Goal: Task Accomplishment & Management: Manage account settings

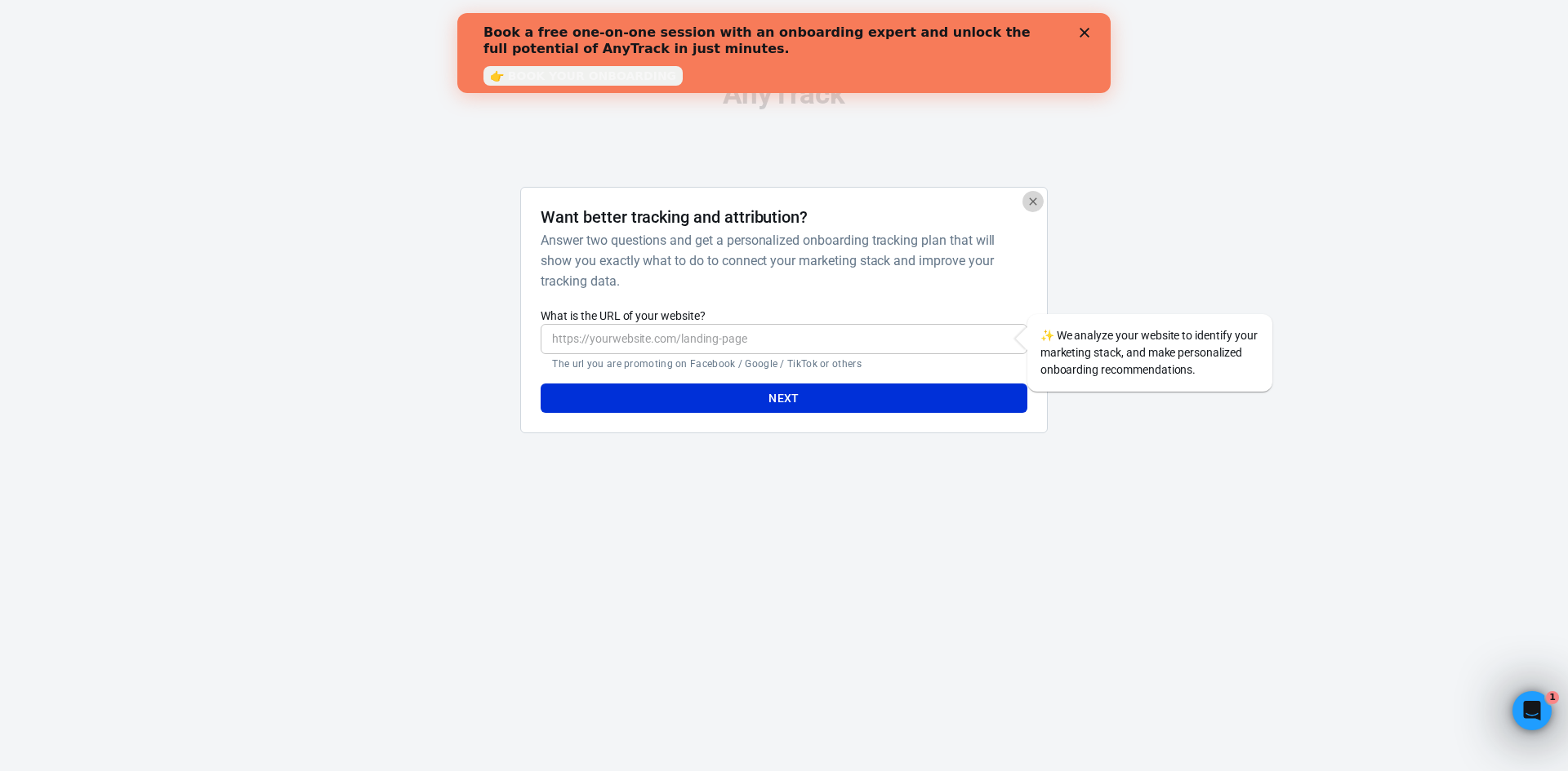
click at [1029, 201] on icon "button" at bounding box center [1033, 201] width 13 height 13
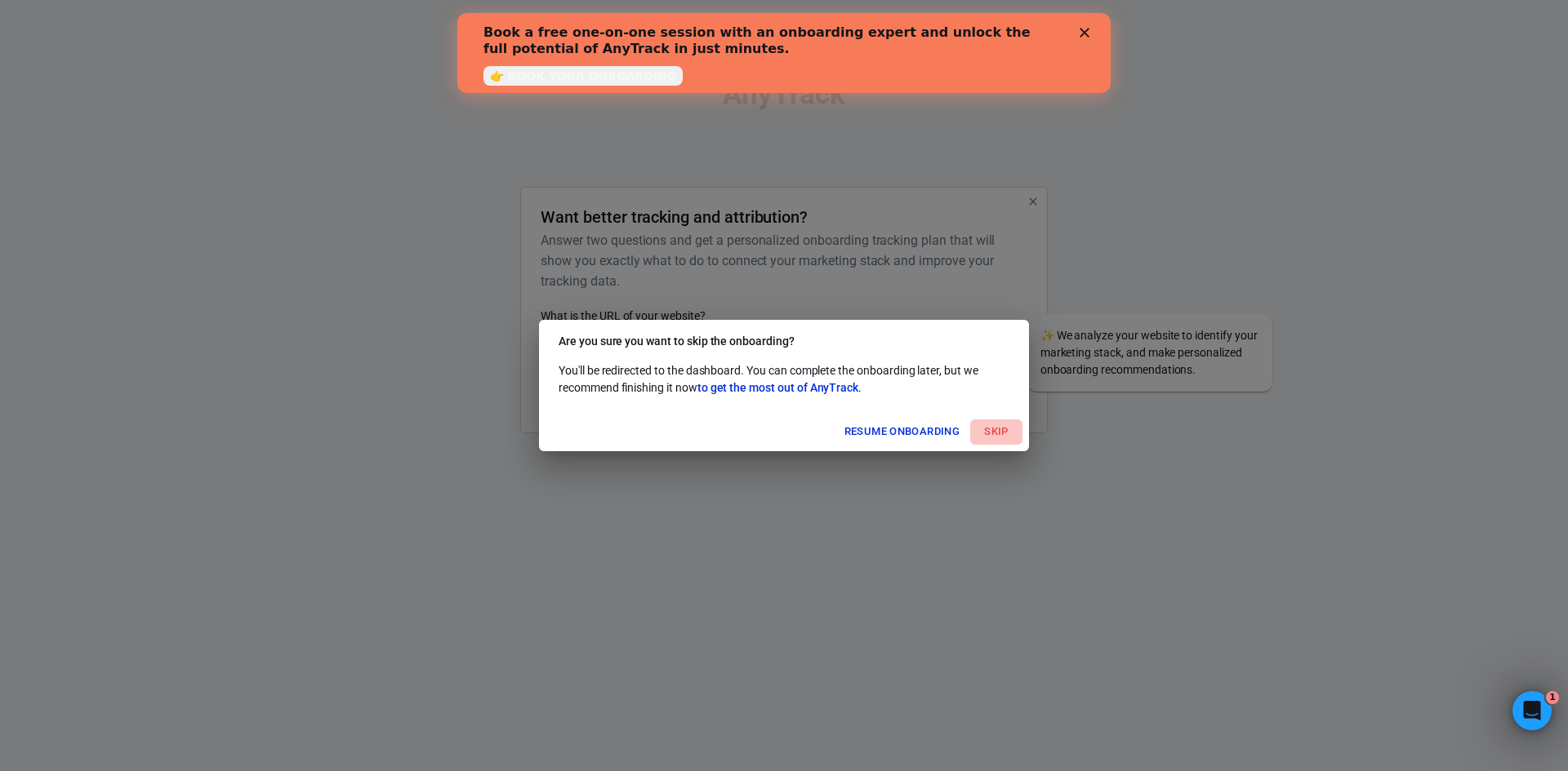
click at [993, 427] on button "Skip" at bounding box center [996, 432] width 52 height 25
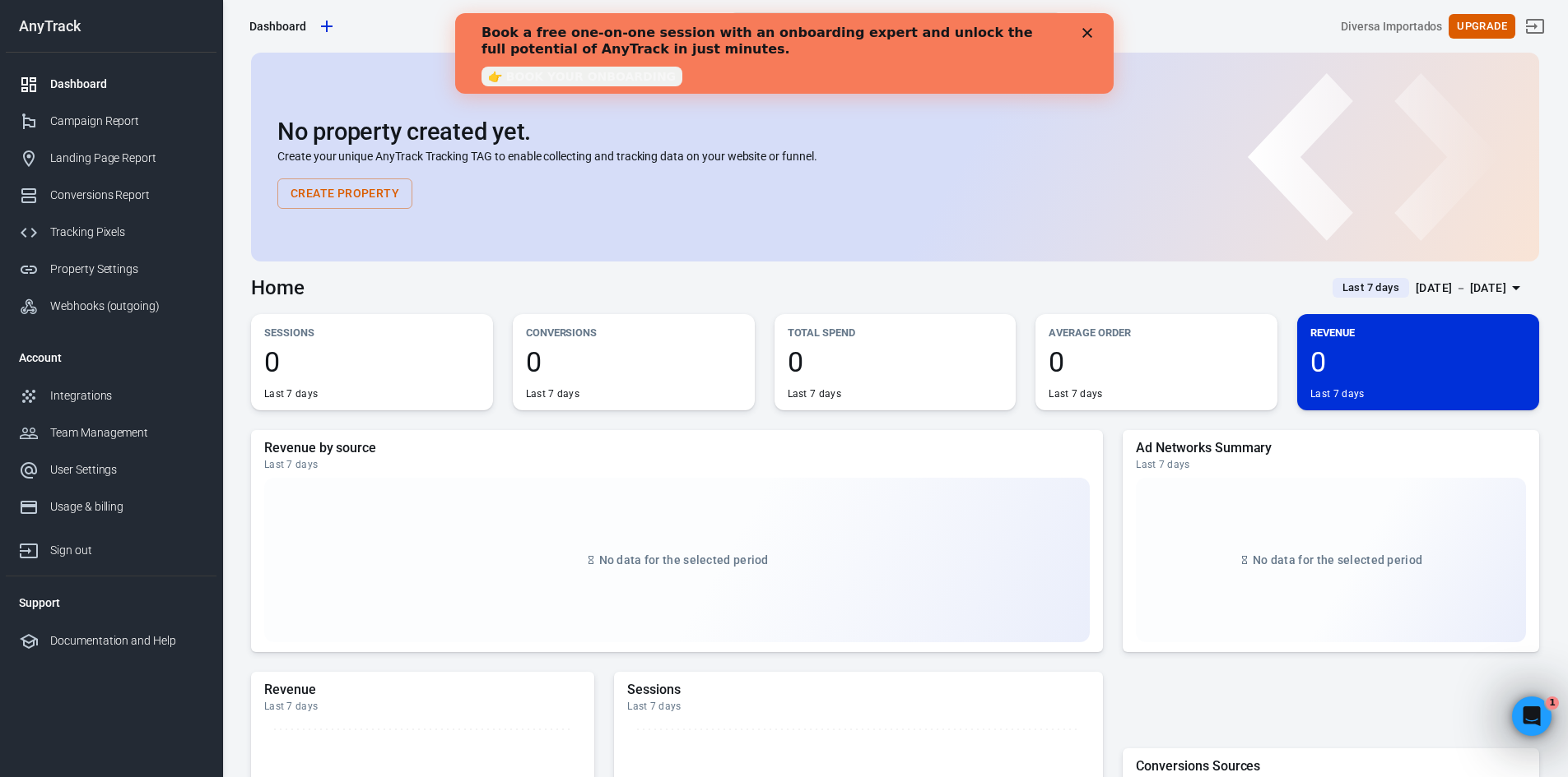
click at [1093, 29] on div "Close" at bounding box center [1089, 32] width 17 height 10
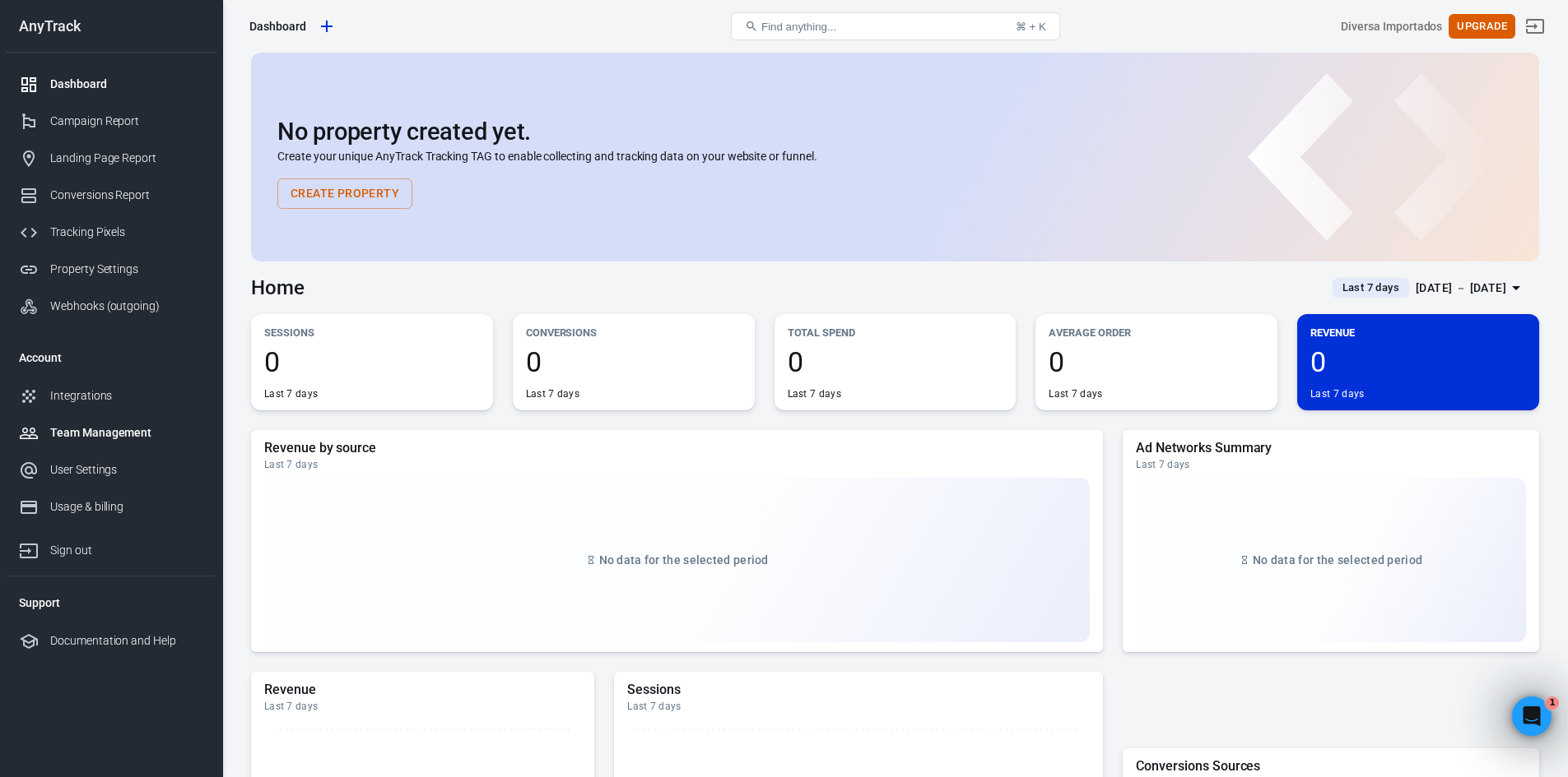
click at [125, 436] on div "Team Management" at bounding box center [126, 433] width 153 height 18
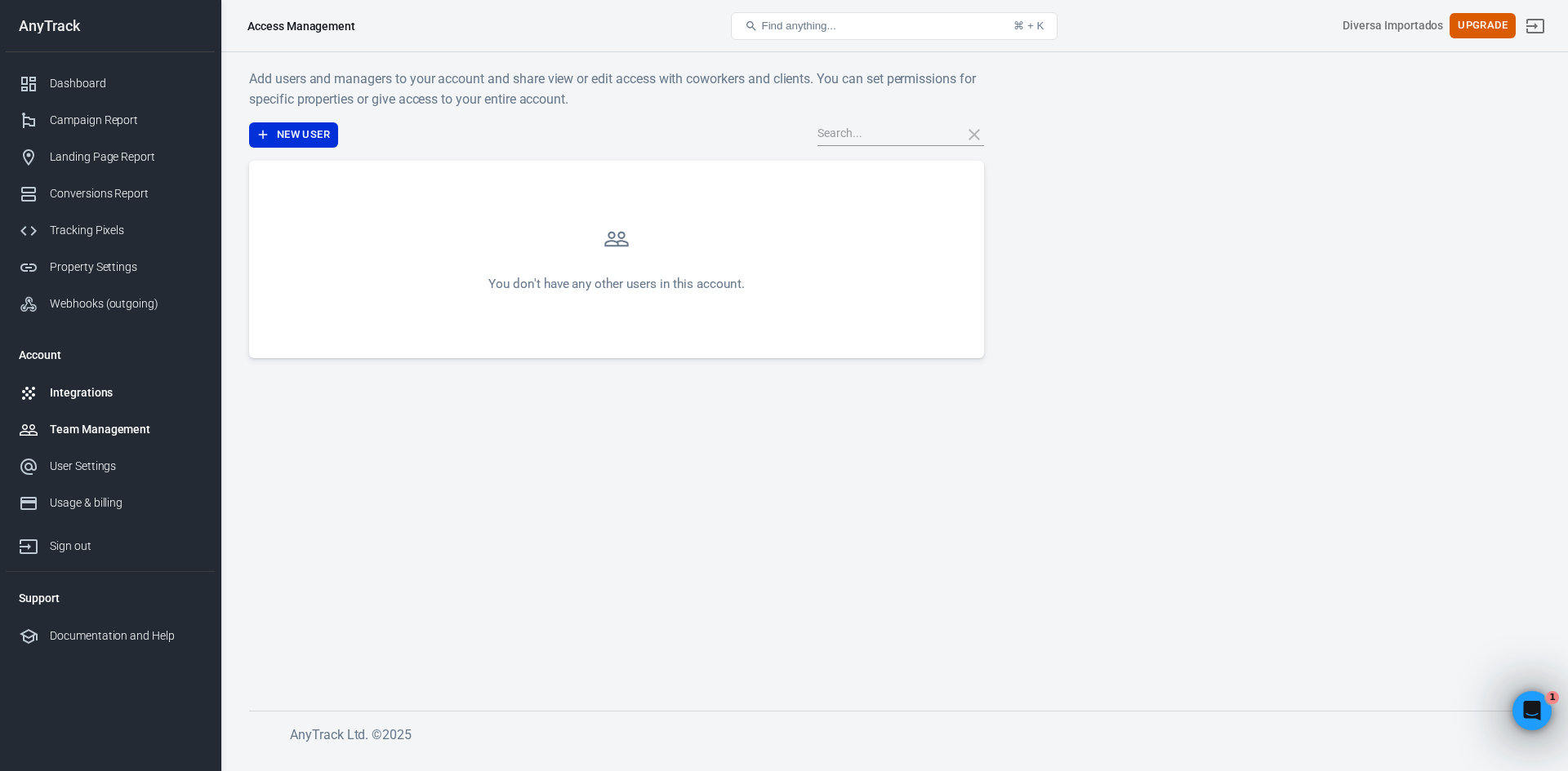
click at [117, 396] on div "Integrations" at bounding box center [125, 393] width 151 height 17
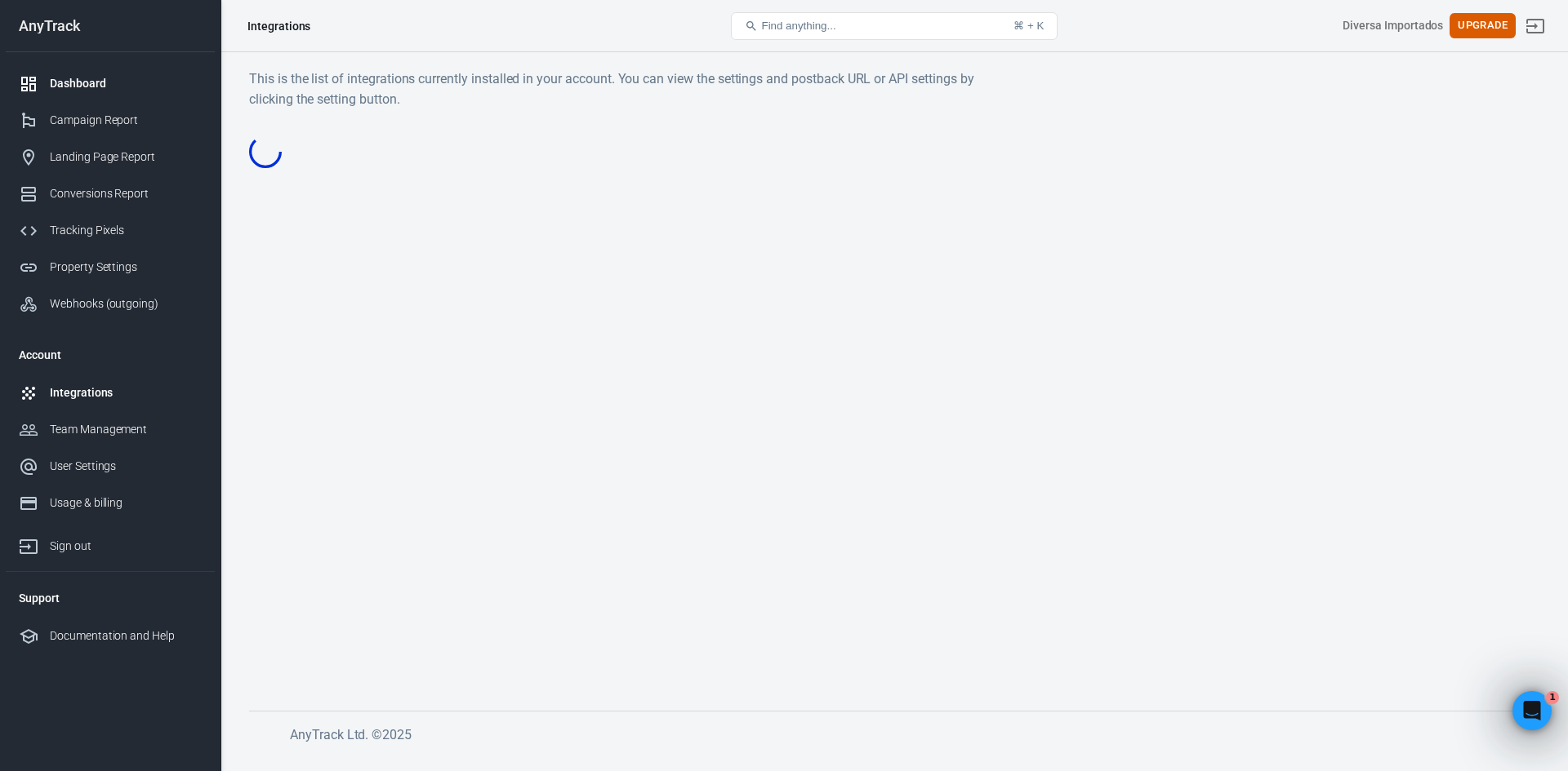
click at [98, 91] on div "Dashboard" at bounding box center [125, 84] width 151 height 17
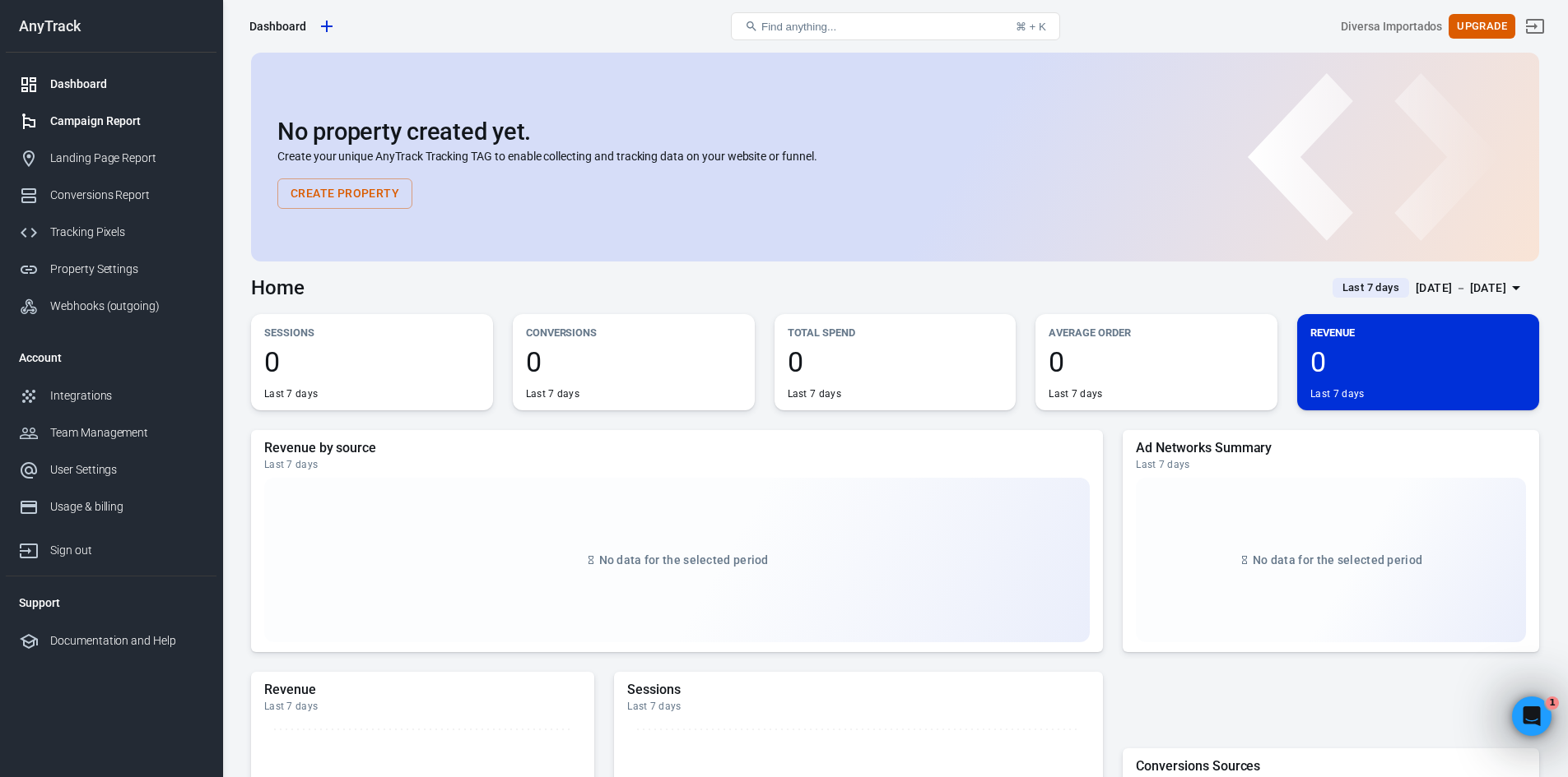
click at [133, 112] on link "Campaign Report" at bounding box center [111, 121] width 211 height 37
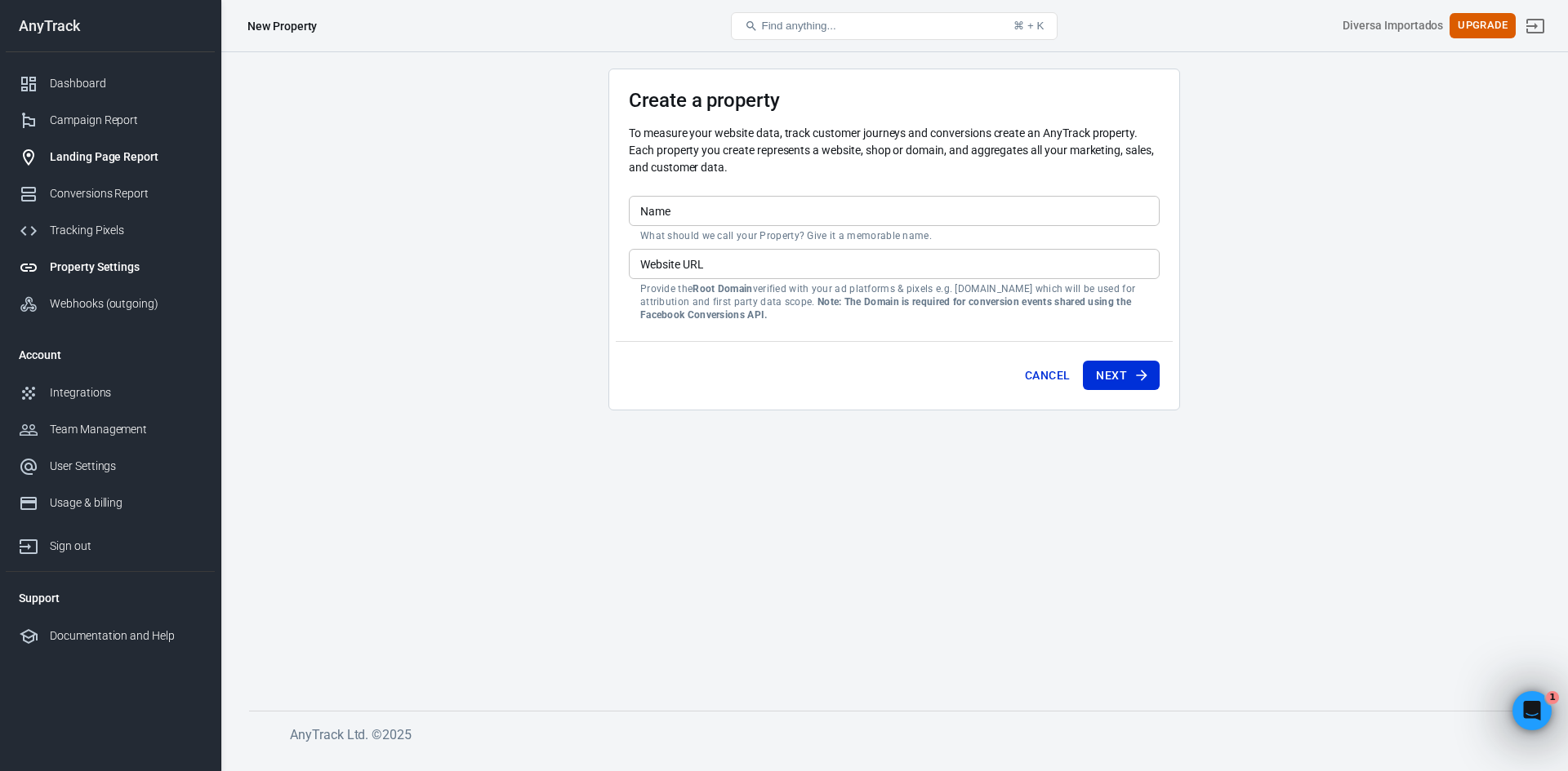
click at [149, 161] on div "Landing Page Report" at bounding box center [125, 158] width 151 height 17
click at [112, 404] on link "Integrations" at bounding box center [111, 392] width 209 height 37
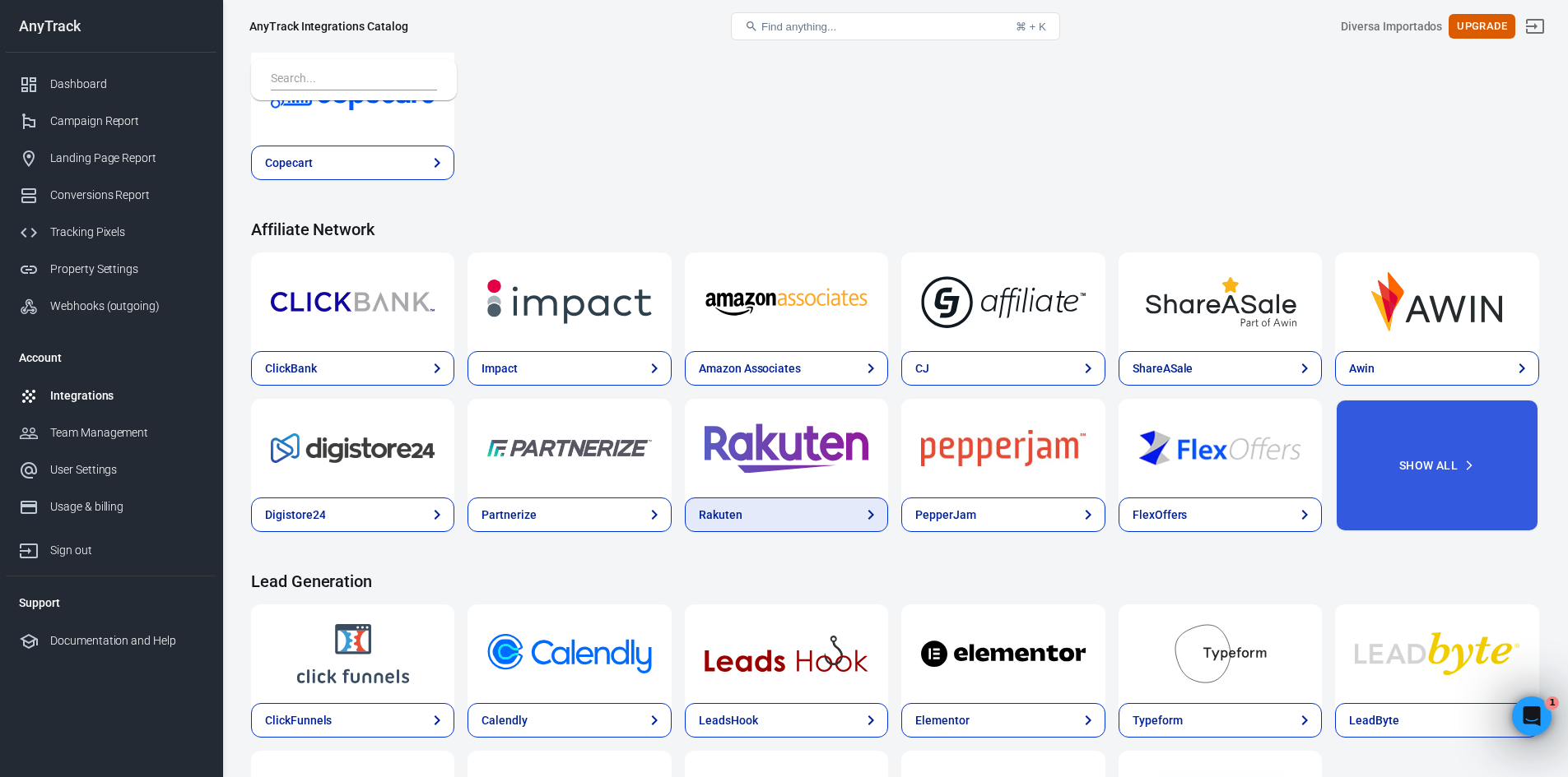
scroll to position [411, 0]
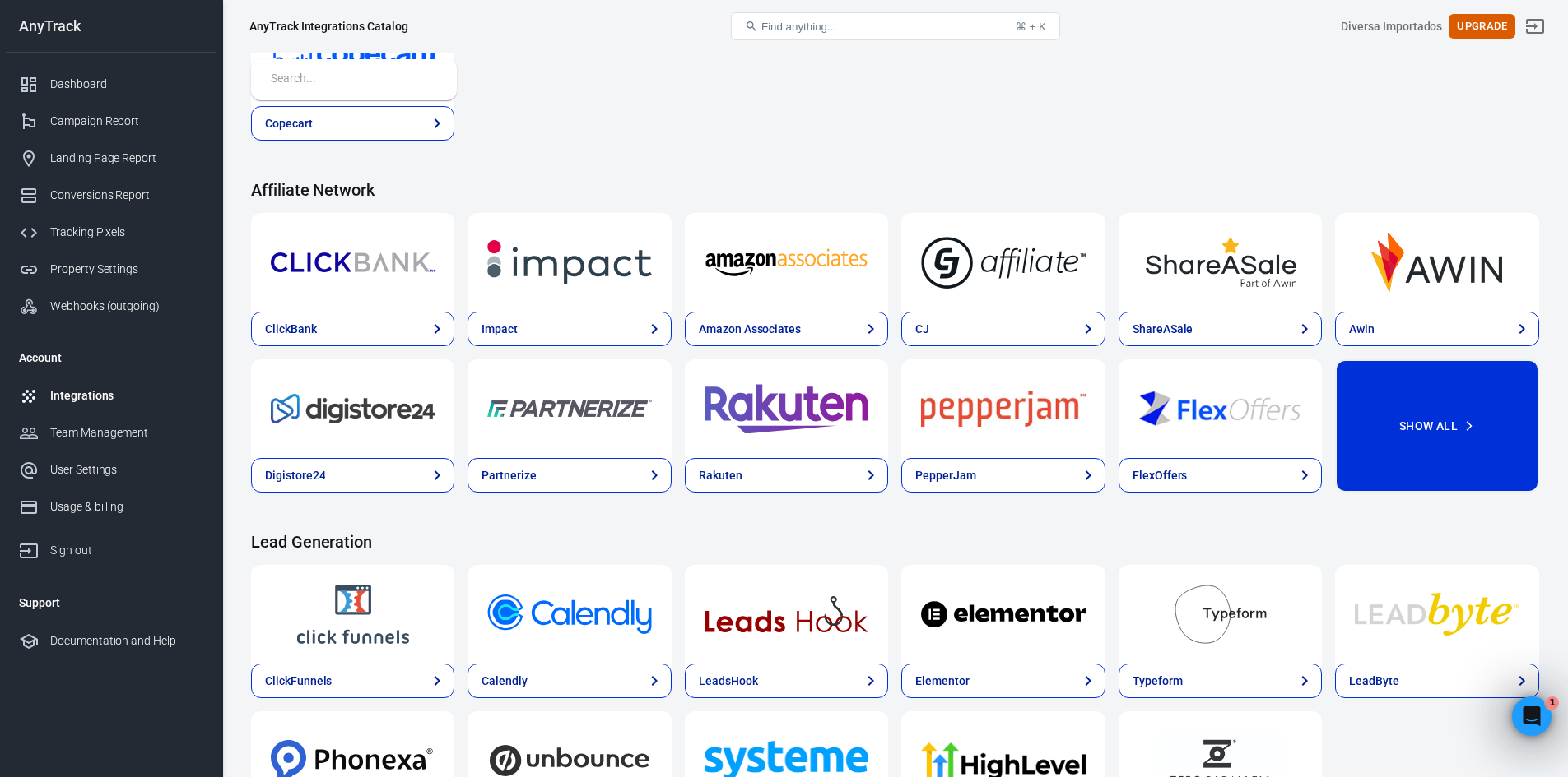
drag, startPoint x: 1443, startPoint y: 424, endPoint x: 1410, endPoint y: 450, distance: 42.0
click at [1410, 450] on button "Show All" at bounding box center [1436, 426] width 204 height 133
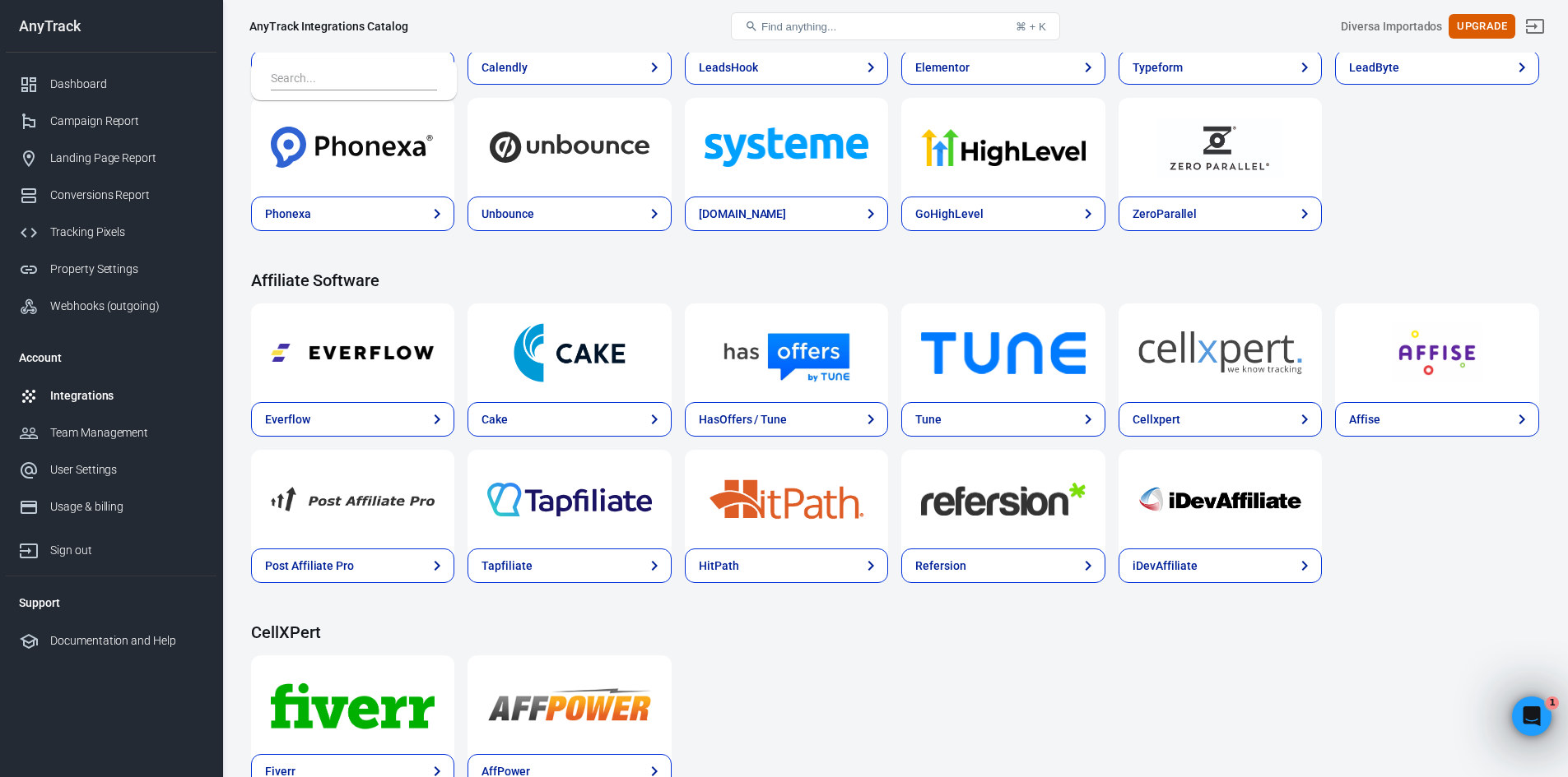
scroll to position [1480, 0]
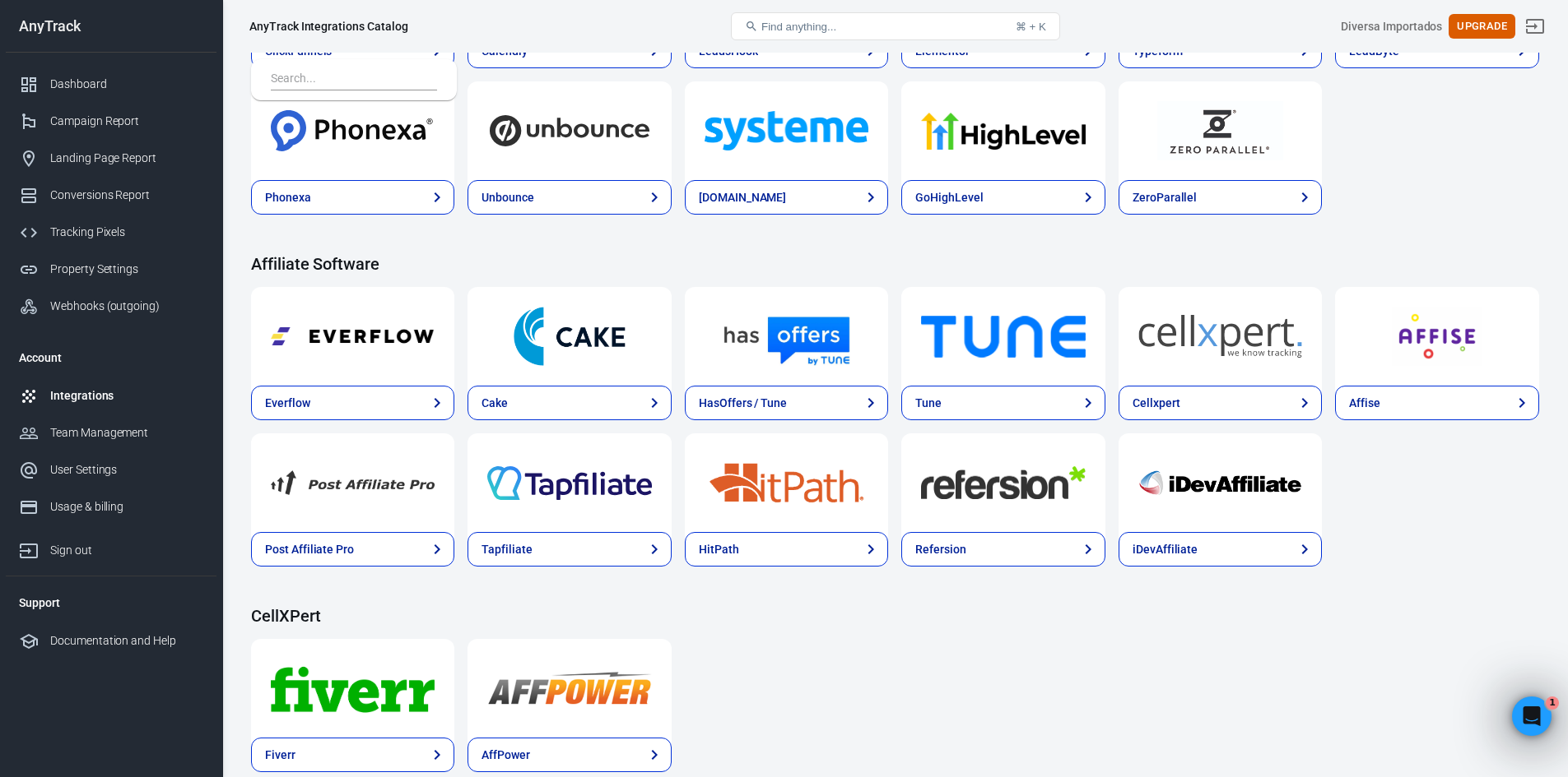
click at [350, 338] on img at bounding box center [353, 337] width 164 height 60
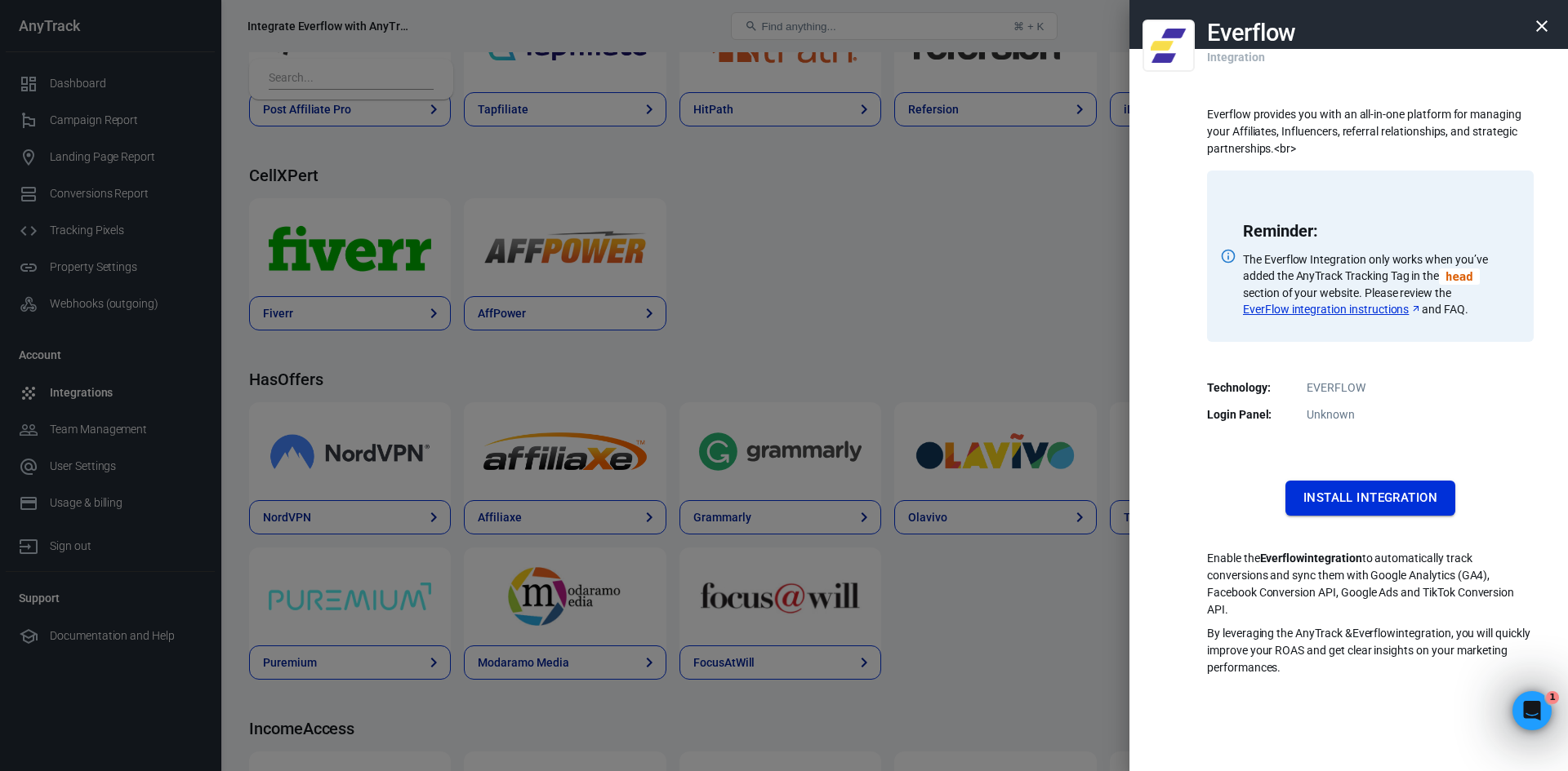
click at [1290, 494] on button "Install Integration" at bounding box center [1369, 497] width 170 height 34
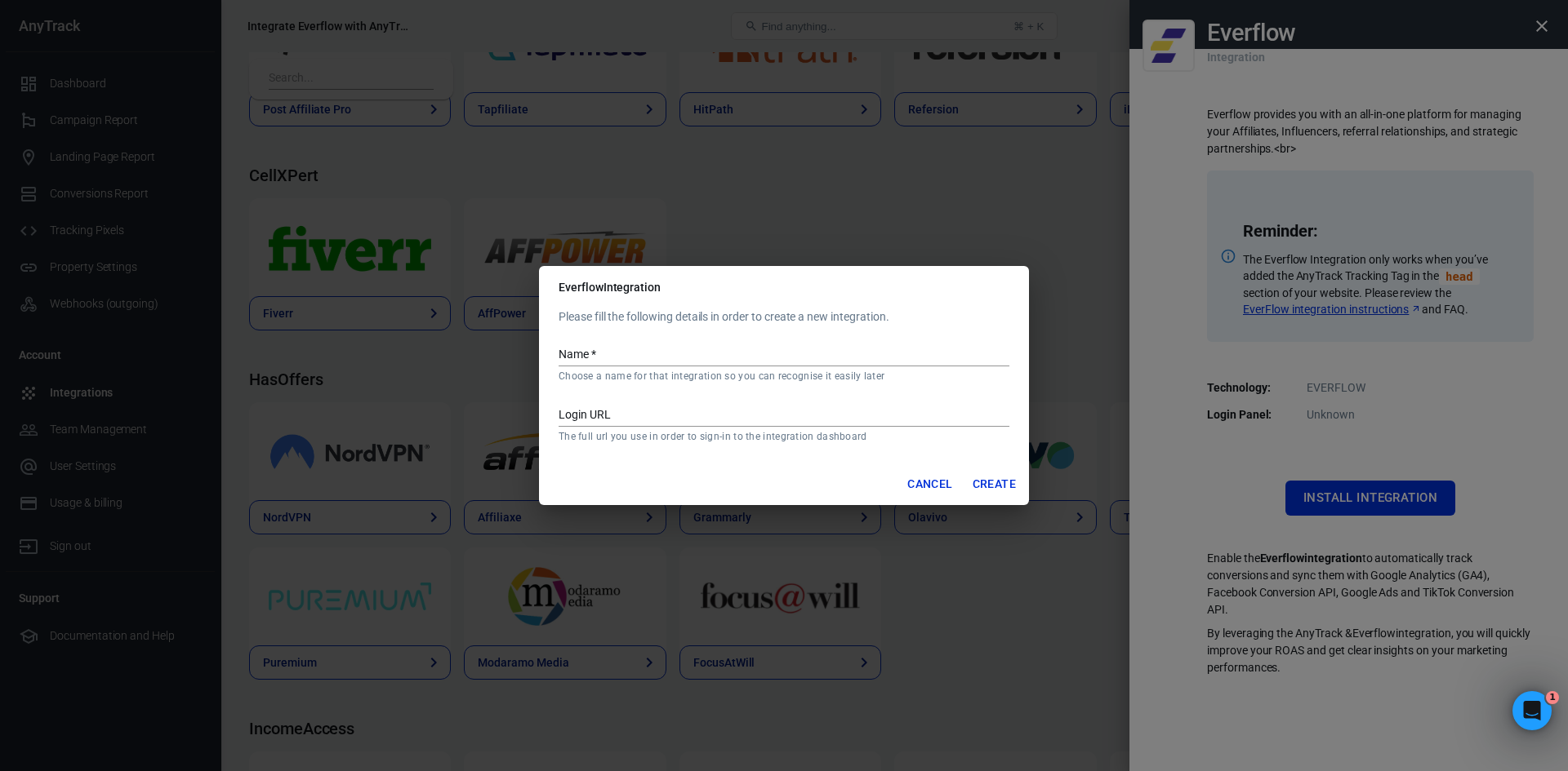
click at [936, 480] on button "Cancel" at bounding box center [929, 484] width 58 height 30
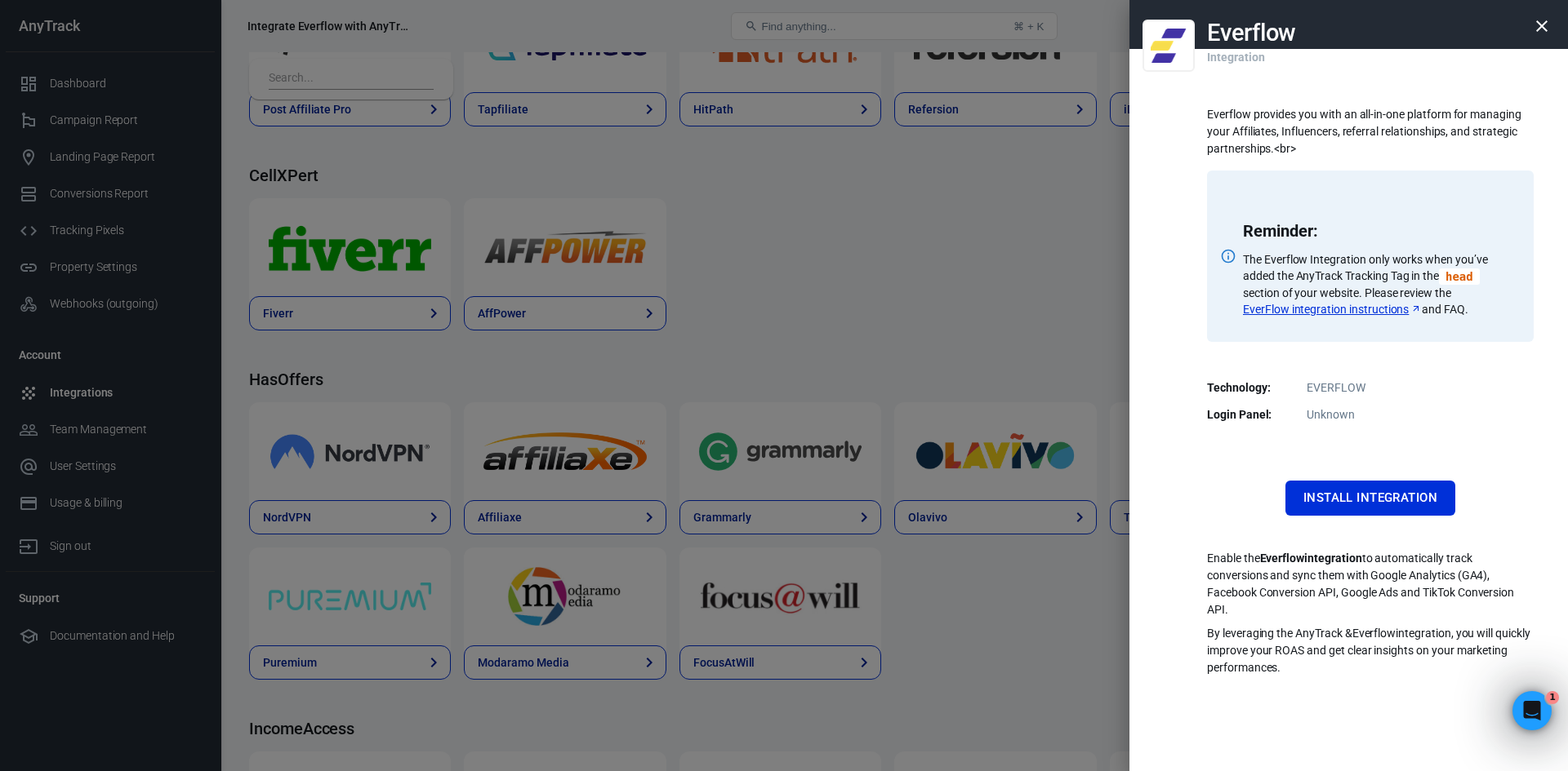
click at [1544, 27] on icon "button" at bounding box center [1541, 26] width 20 height 20
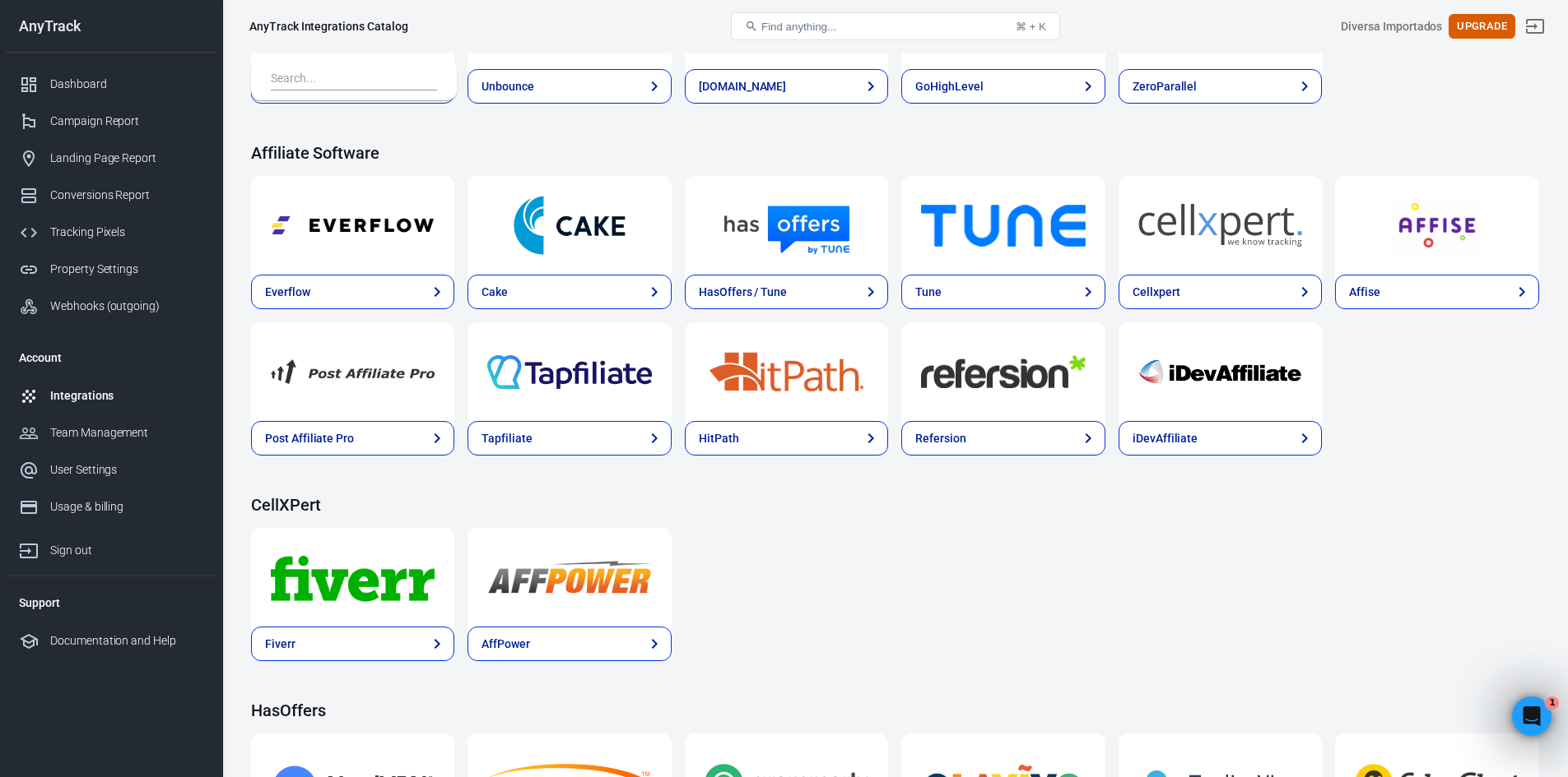
scroll to position [1151, 0]
click at [137, 428] on div "Team Management" at bounding box center [126, 433] width 153 height 18
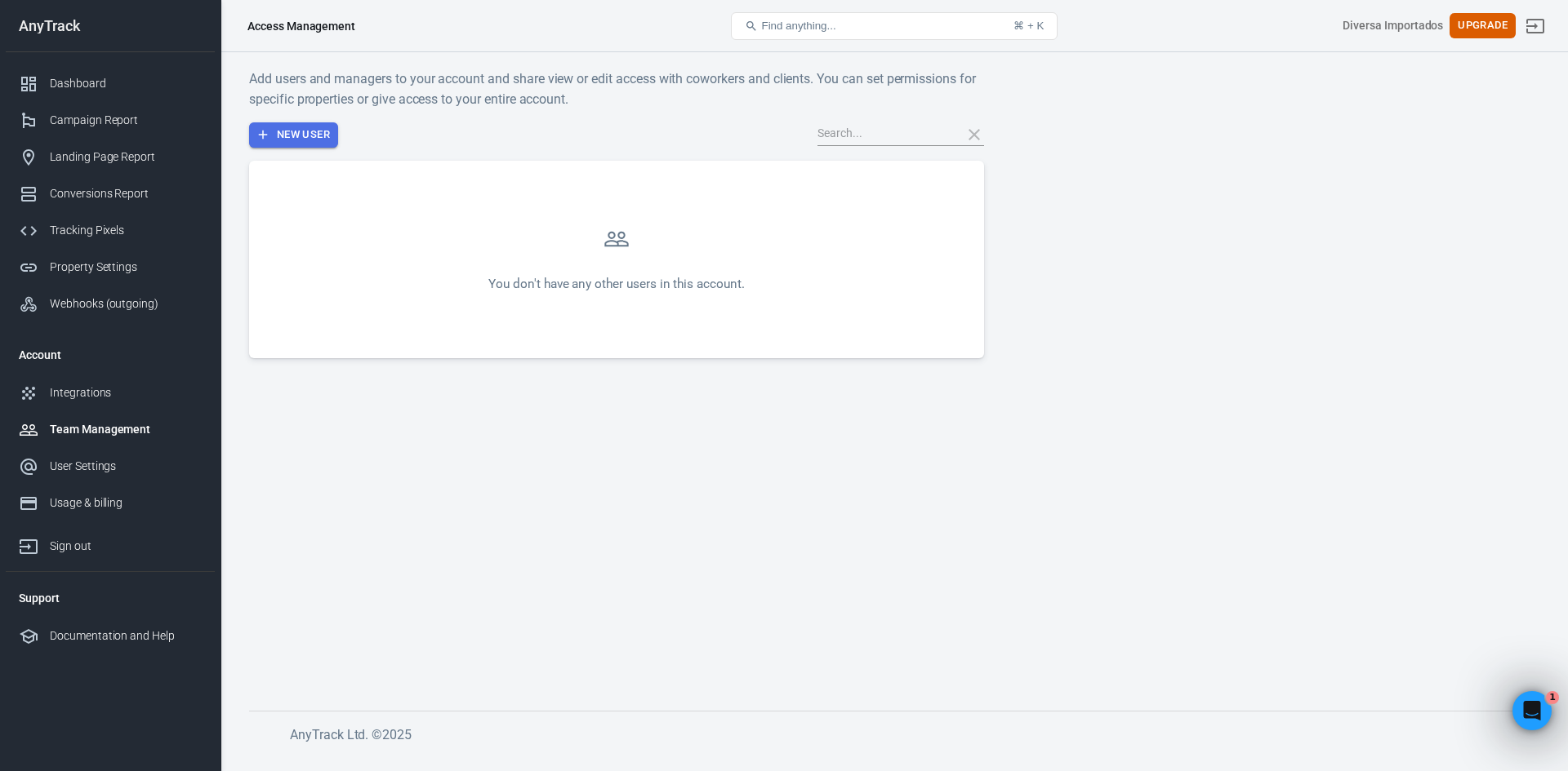
click at [325, 130] on button "New User" at bounding box center [293, 135] width 89 height 25
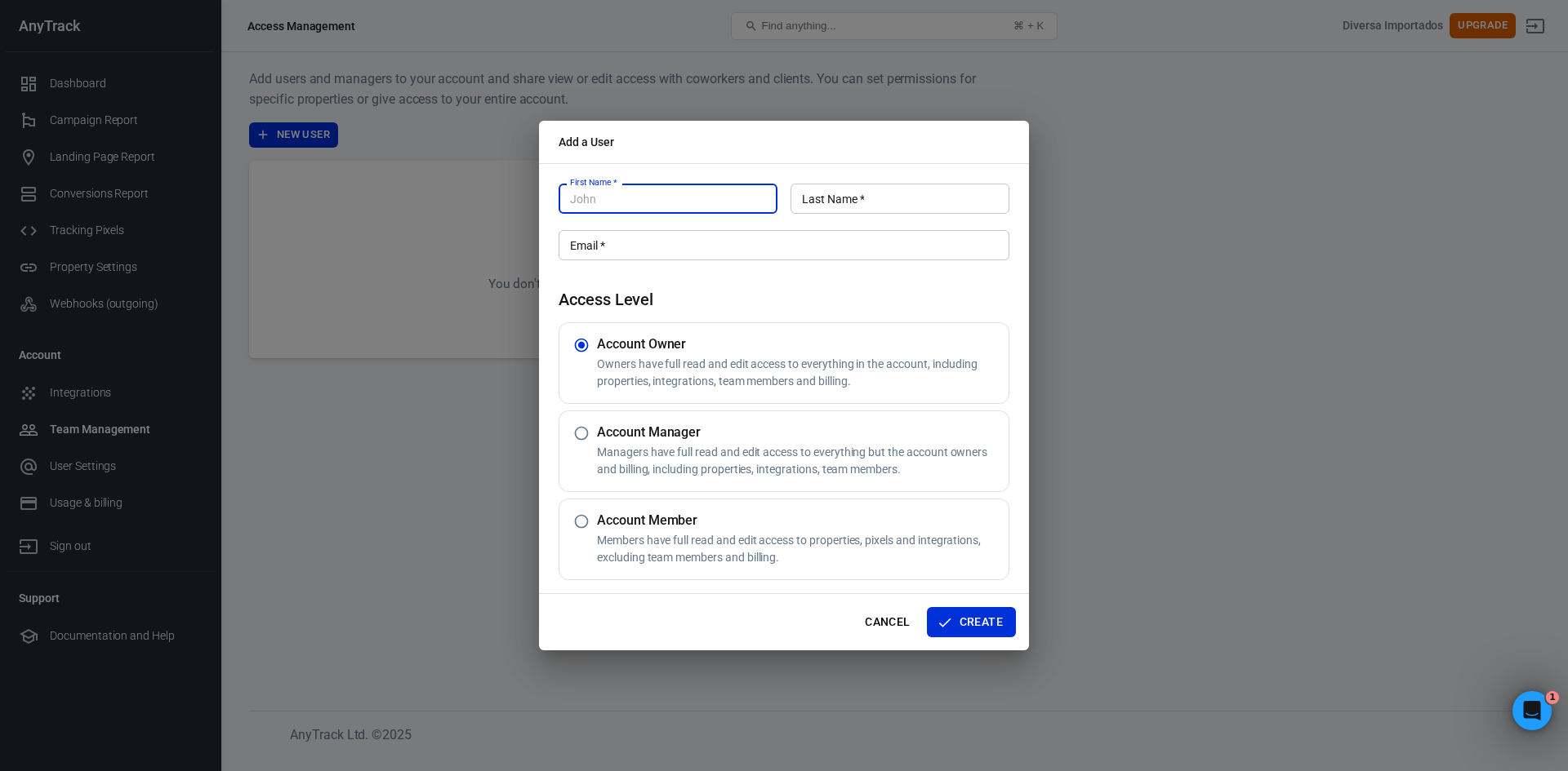
click at [629, 204] on input "First Name   *" at bounding box center [667, 198] width 219 height 30
type input "[PERSON_NAME]"
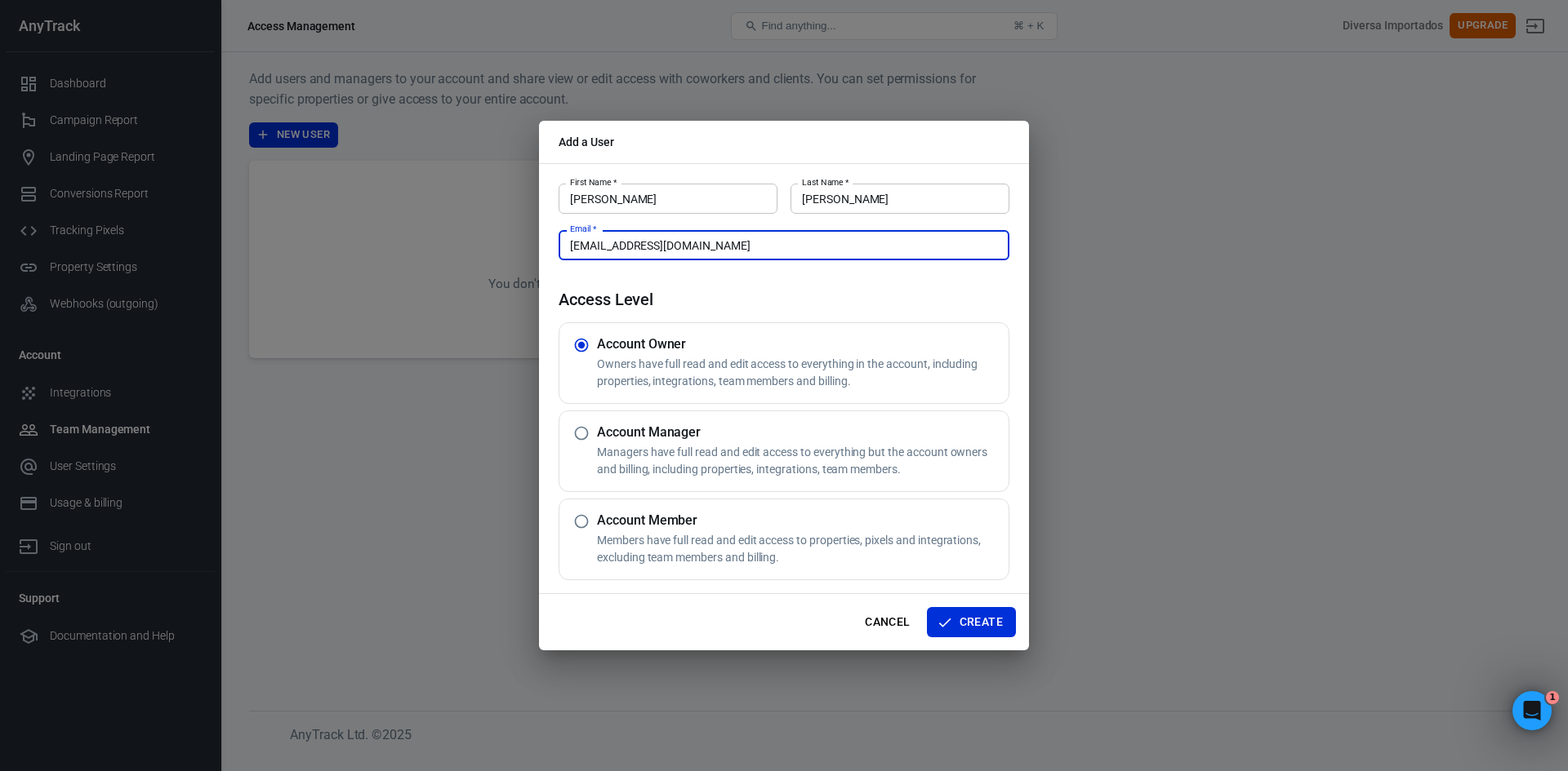
type input "[EMAIL_ADDRESS][DOMAIN_NAME]"
click at [800, 313] on div "Access Level Account Owner Owners have full read and edit access to everything …" at bounding box center [784, 435] width 451 height 291
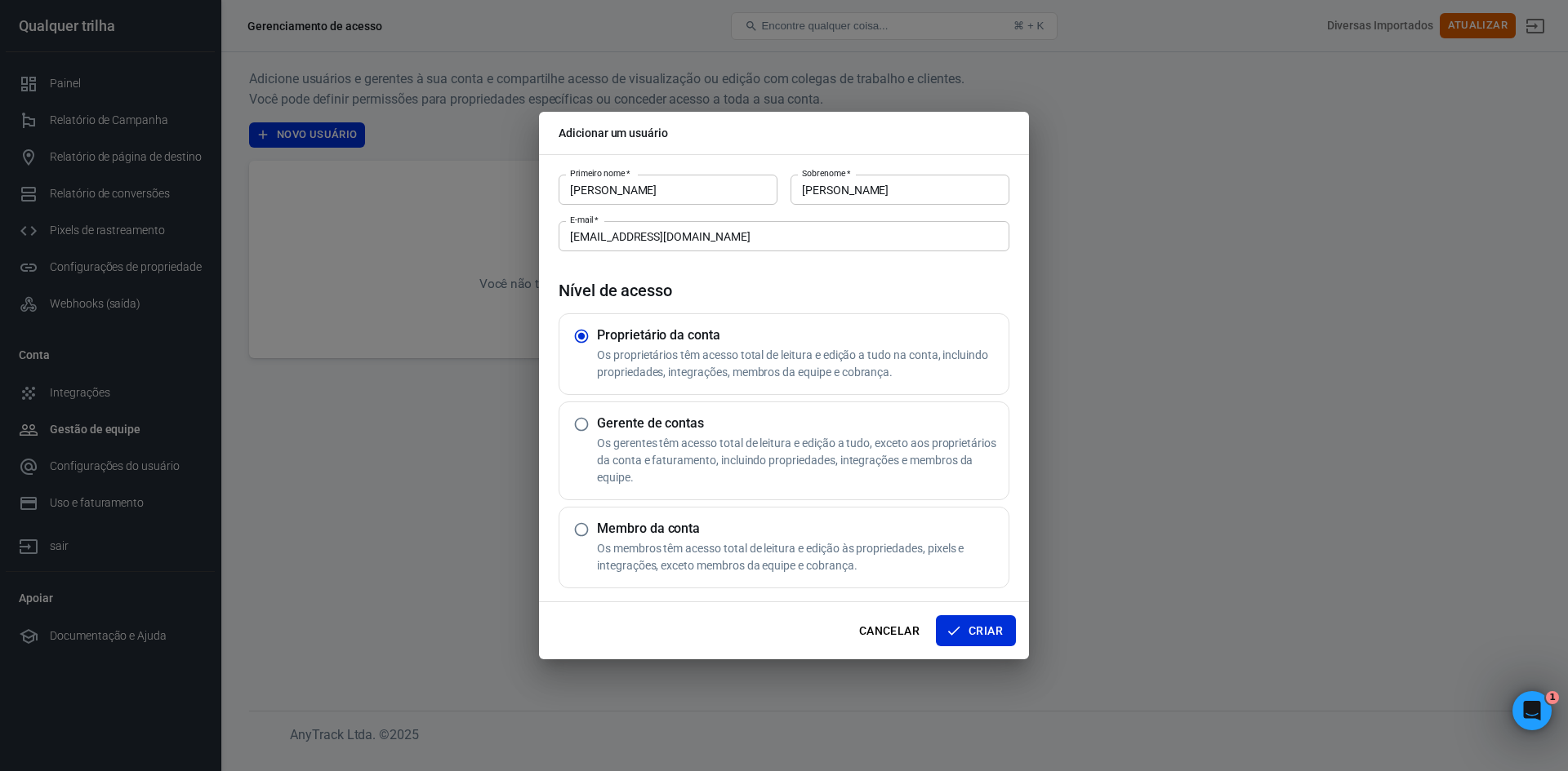
click at [764, 569] on font "Os membros têm acesso total de leitura e edição às propriedades, pixels e integ…" at bounding box center [780, 557] width 367 height 30
radio input "false"
radio input "true"
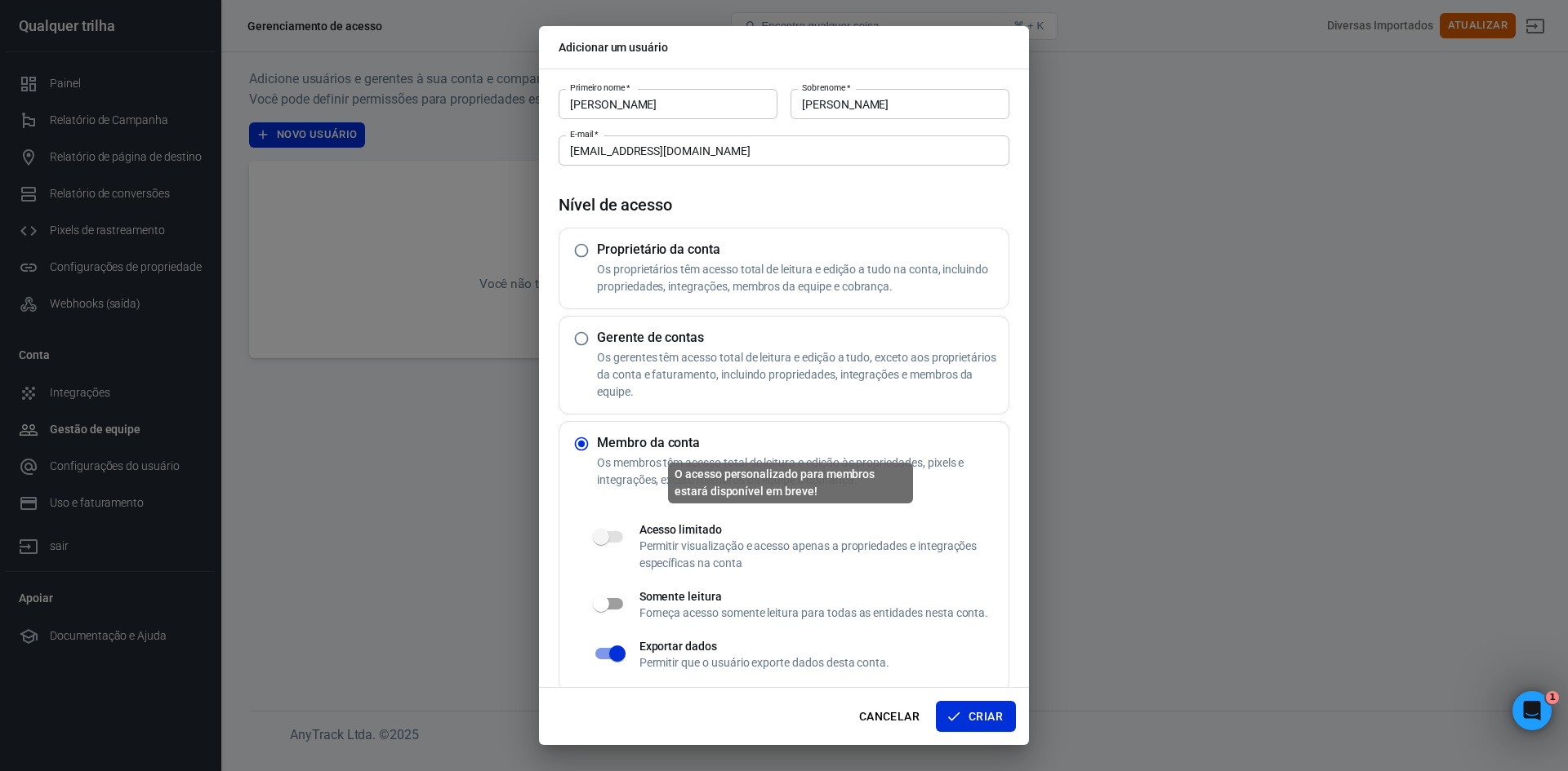
scroll to position [17, 0]
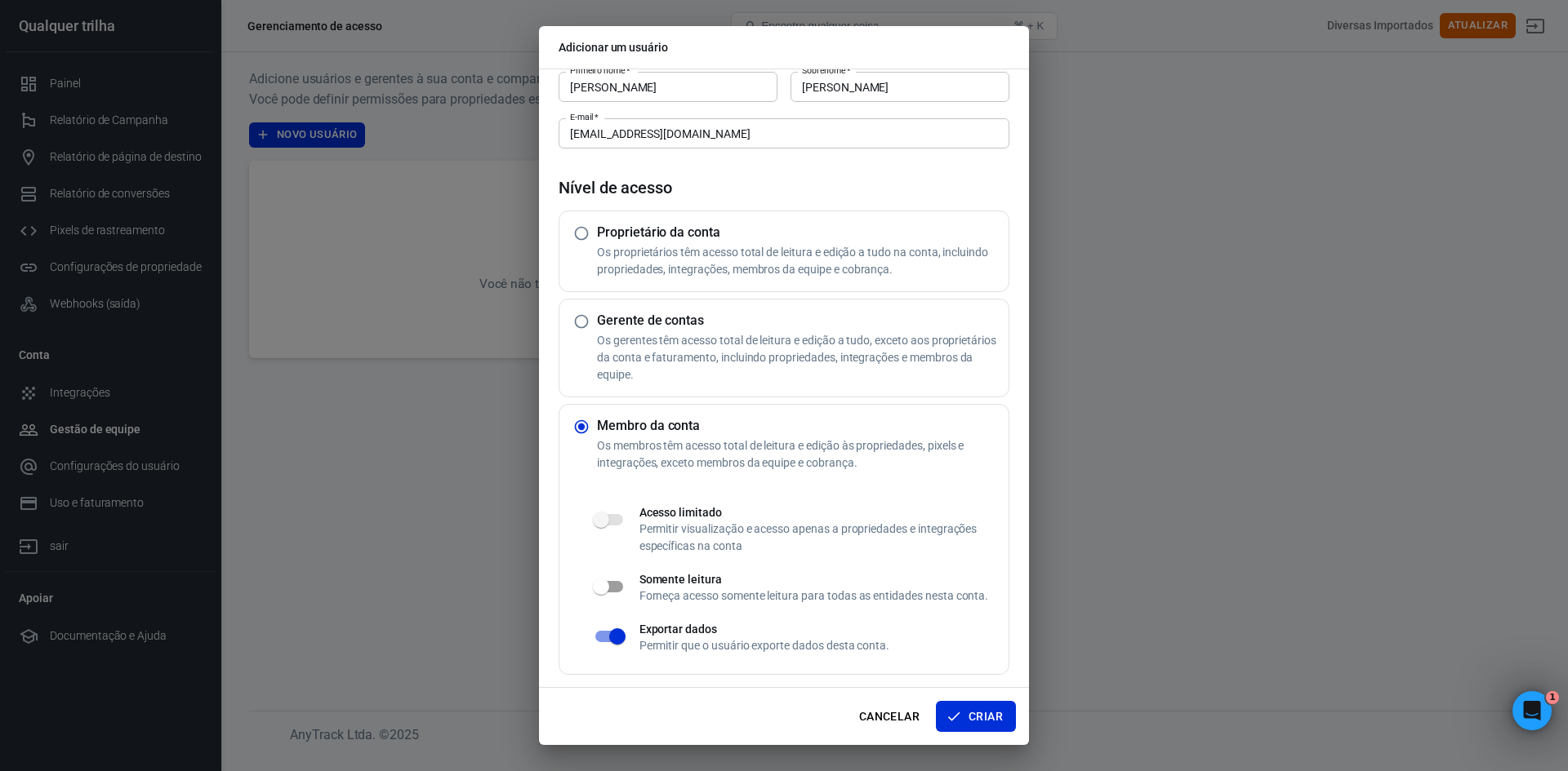
click at [624, 593] on input "checkbox" at bounding box center [601, 587] width 93 height 31
checkbox input "true"
click at [609, 637] on input "checkbox" at bounding box center [617, 637] width 93 height 31
checkbox input "false"
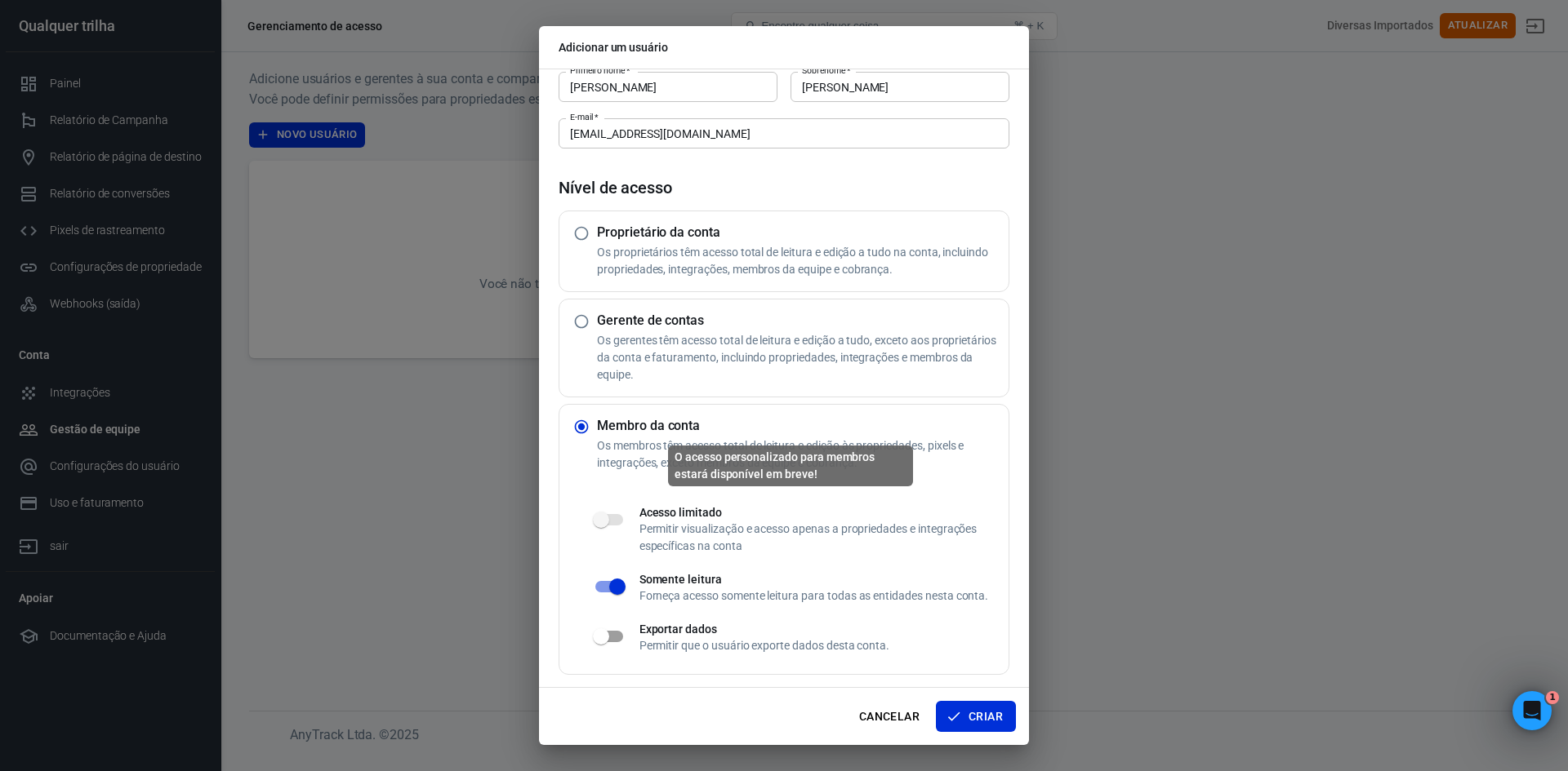
click at [611, 516] on span "O acesso personalizado para membros estará disponível em breve!" at bounding box center [609, 520] width 28 height 11
click at [606, 513] on span "O acesso personalizado para membros estará disponível em breve!" at bounding box center [609, 520] width 47 height 31
click at [597, 516] on span "O acesso personalizado para membros estará disponível em breve!" at bounding box center [609, 520] width 28 height 11
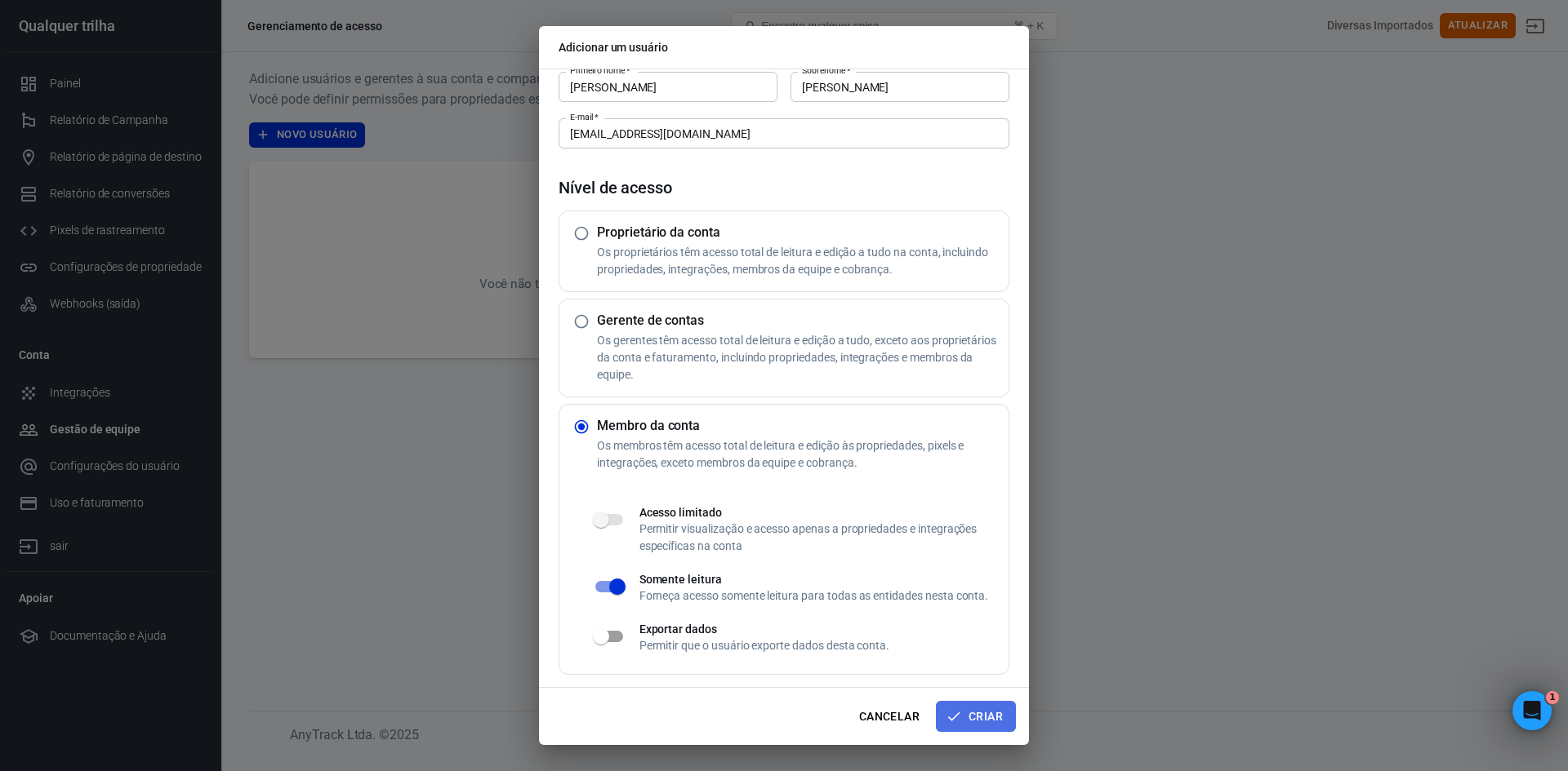
click at [1002, 713] on button "Criar" at bounding box center [976, 717] width 80 height 31
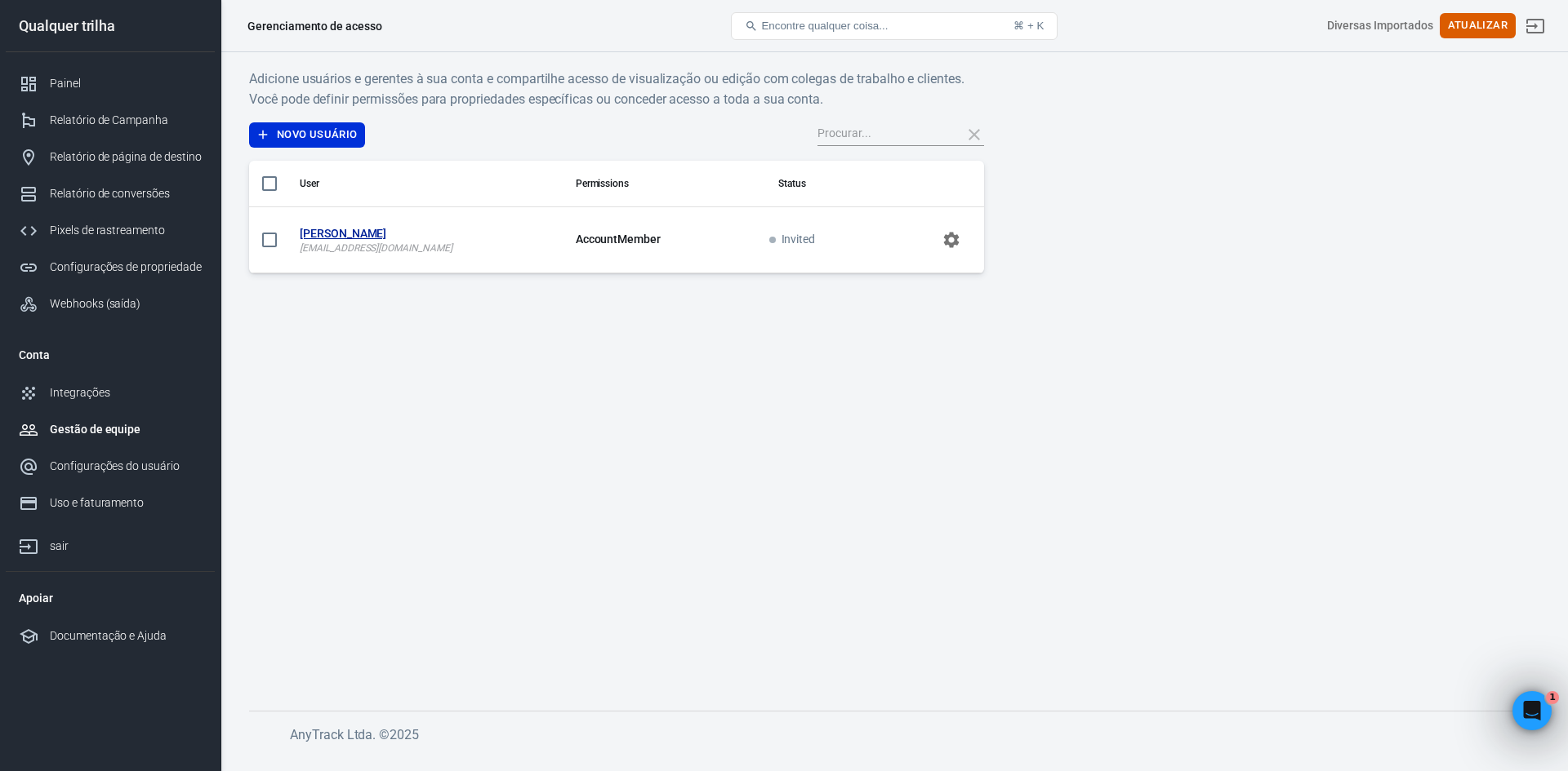
radio input "true"
radio input "false"
